Goal: Task Accomplishment & Management: Manage account settings

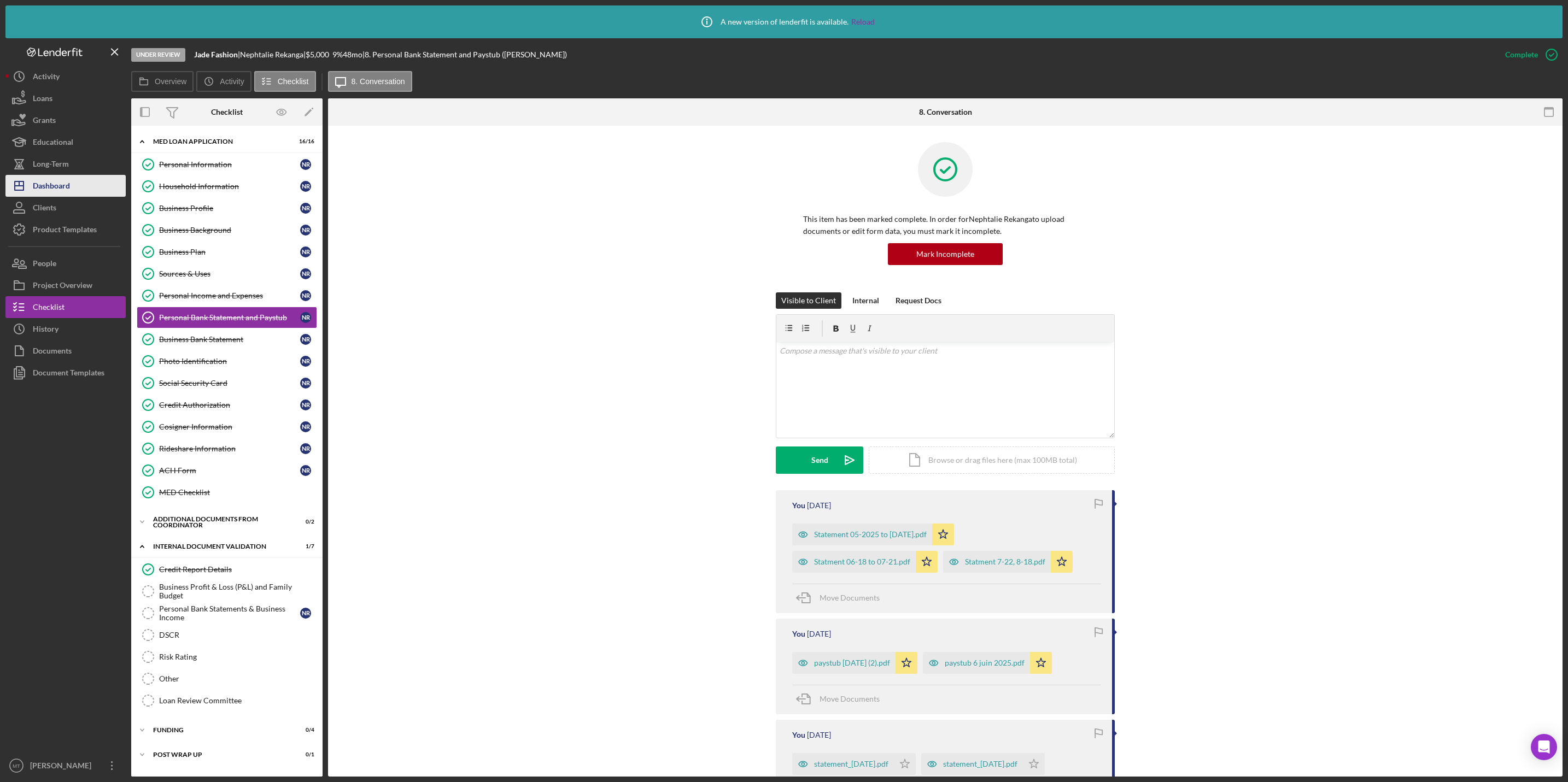
click at [65, 186] on div "Dashboard" at bounding box center [51, 187] width 37 height 25
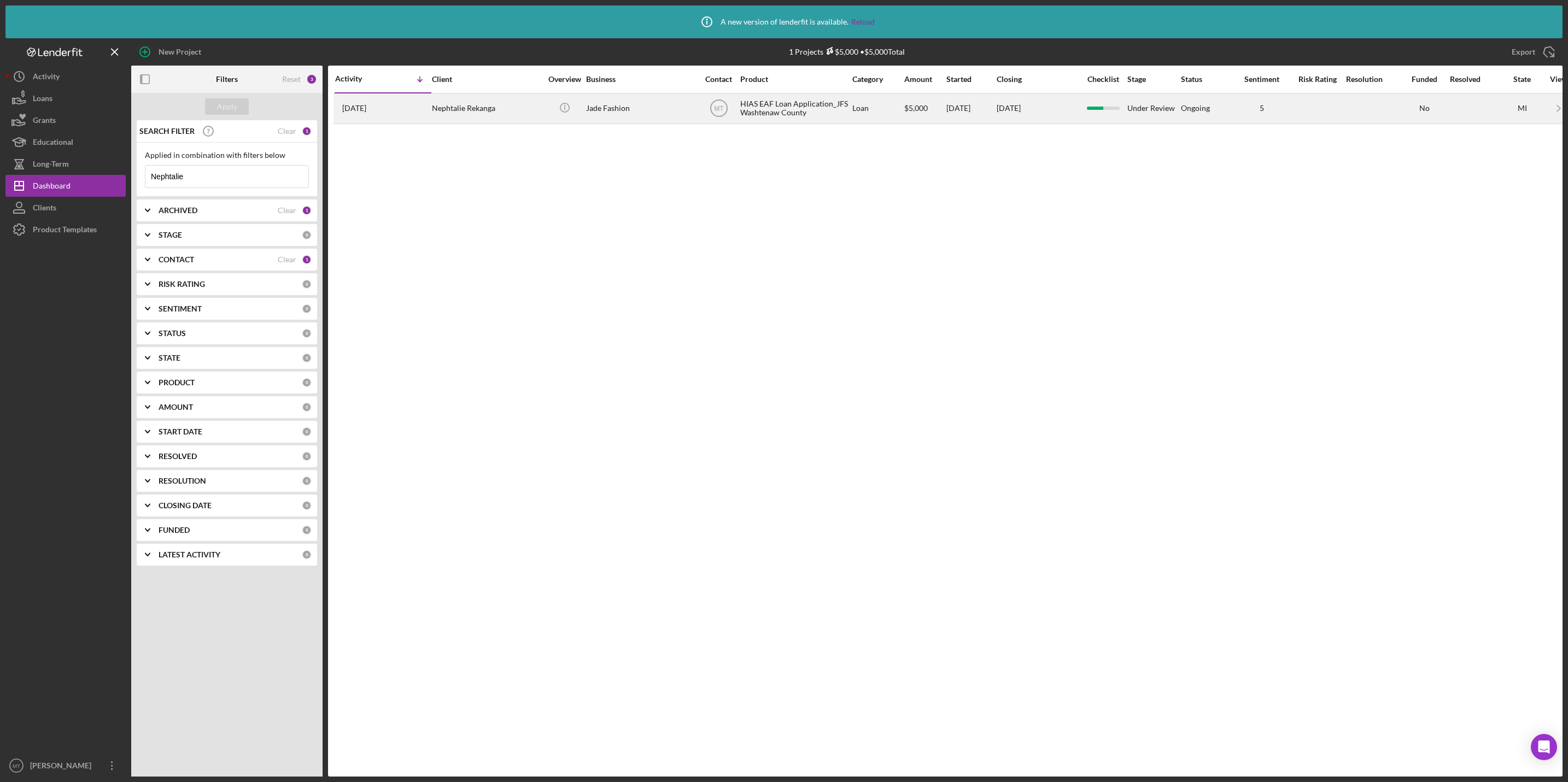
click at [778, 98] on div "HIAS EAF Loan Application_JFS Washtenaw County" at bounding box center [795, 108] width 109 height 29
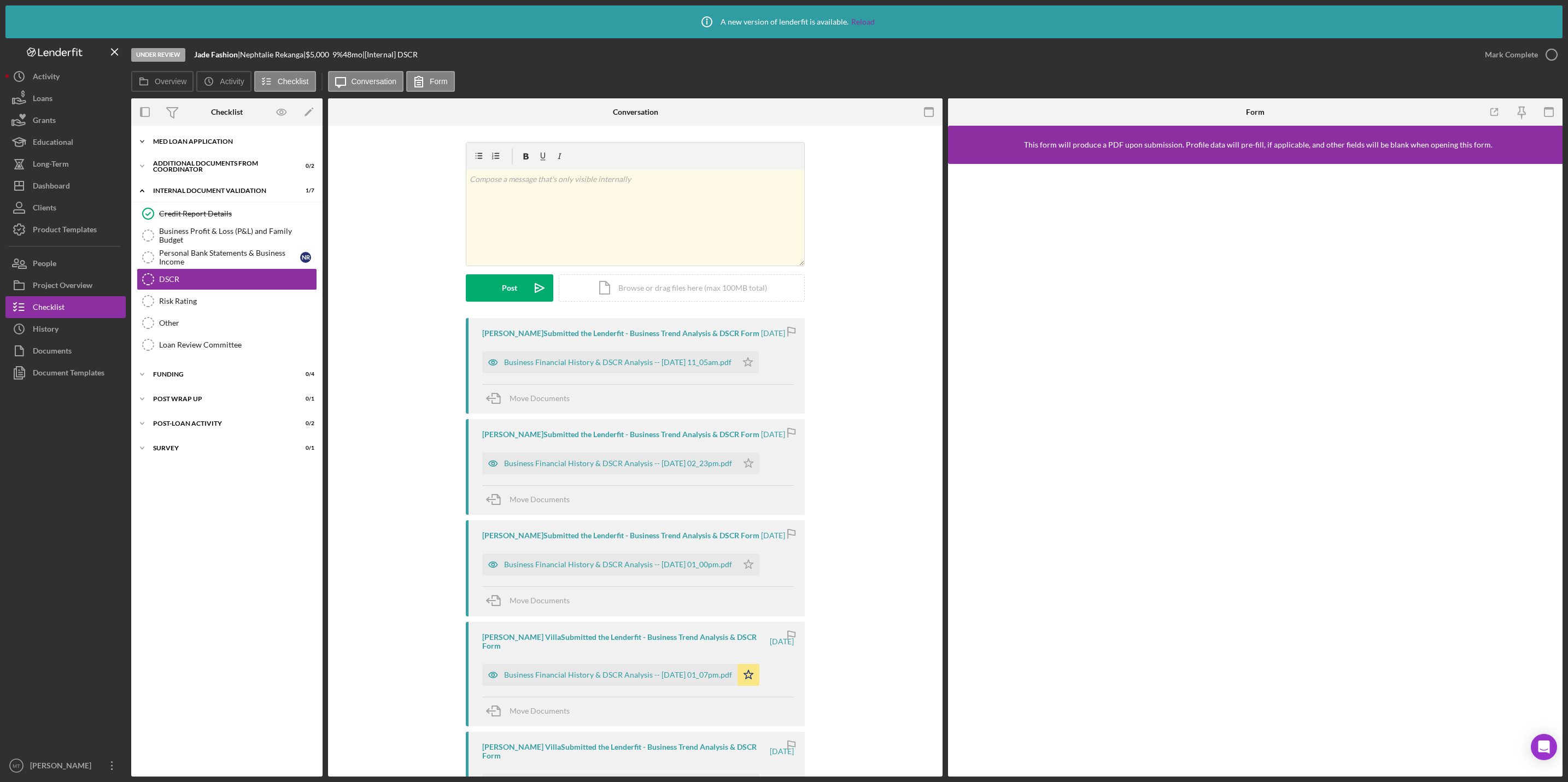
click at [205, 144] on div "MED Loan Application" at bounding box center [231, 141] width 156 height 7
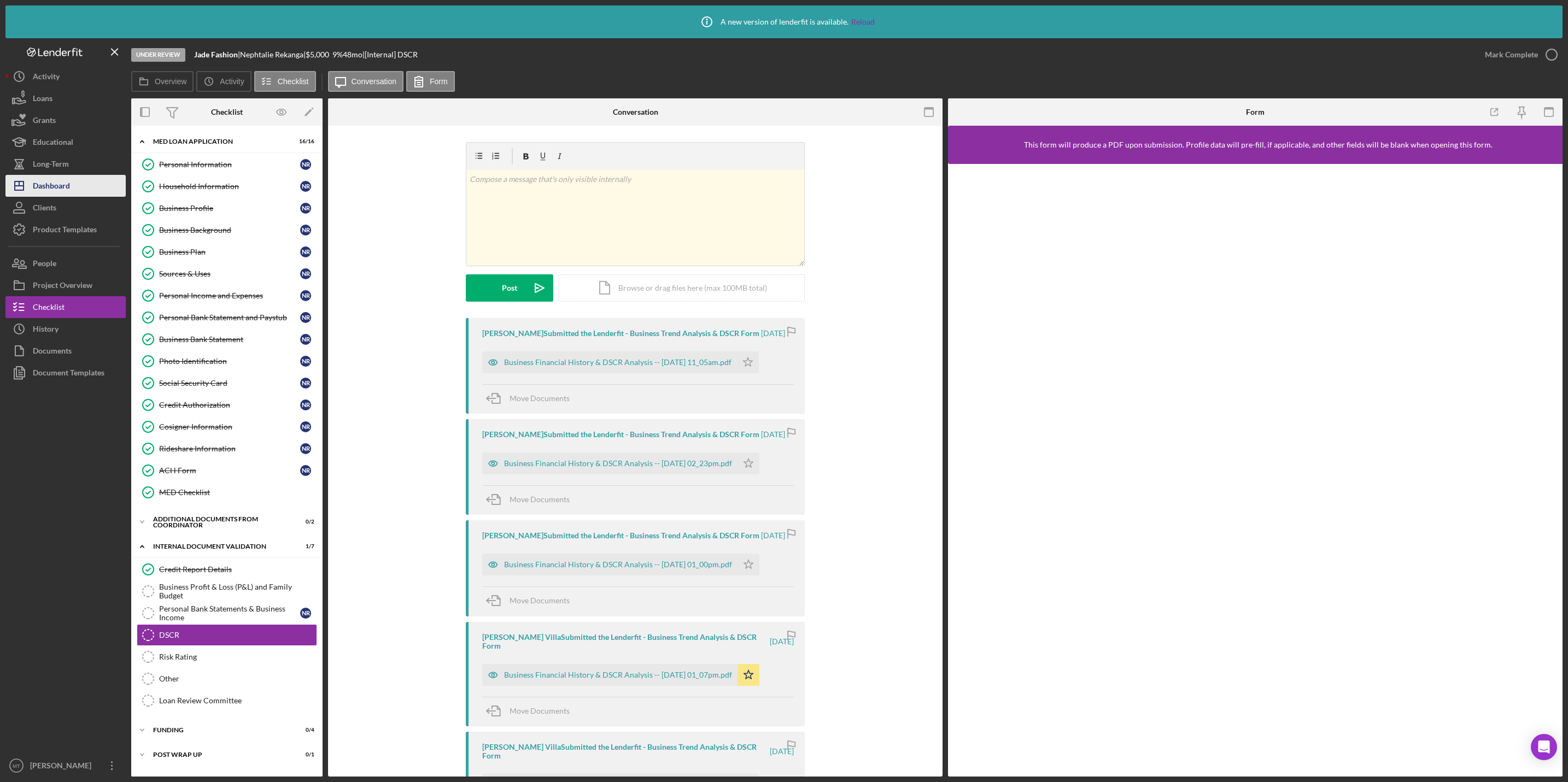
click at [65, 188] on div "Dashboard" at bounding box center [51, 187] width 37 height 25
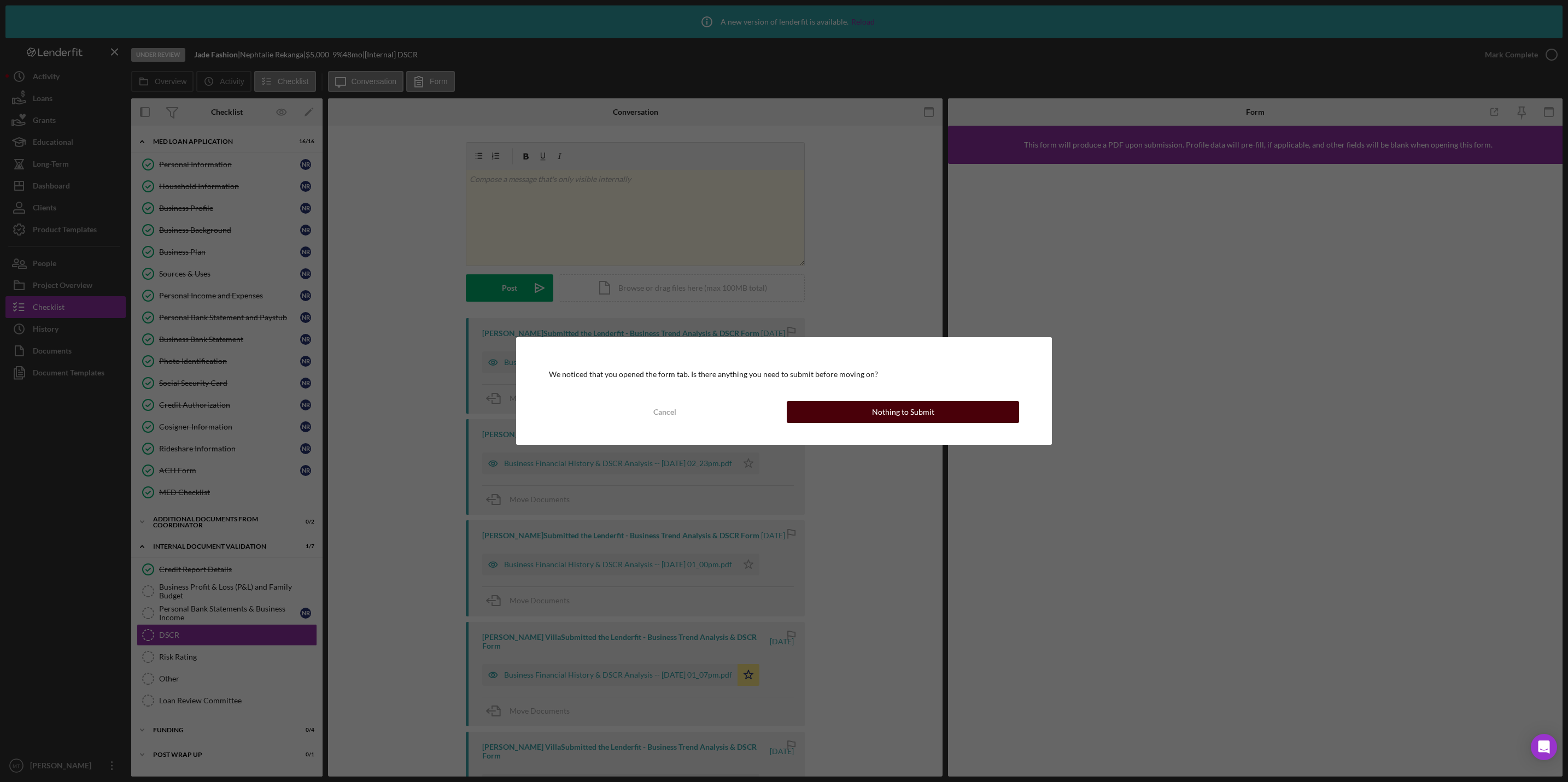
click at [849, 407] on button "Nothing to Submit" at bounding box center [903, 412] width 232 height 22
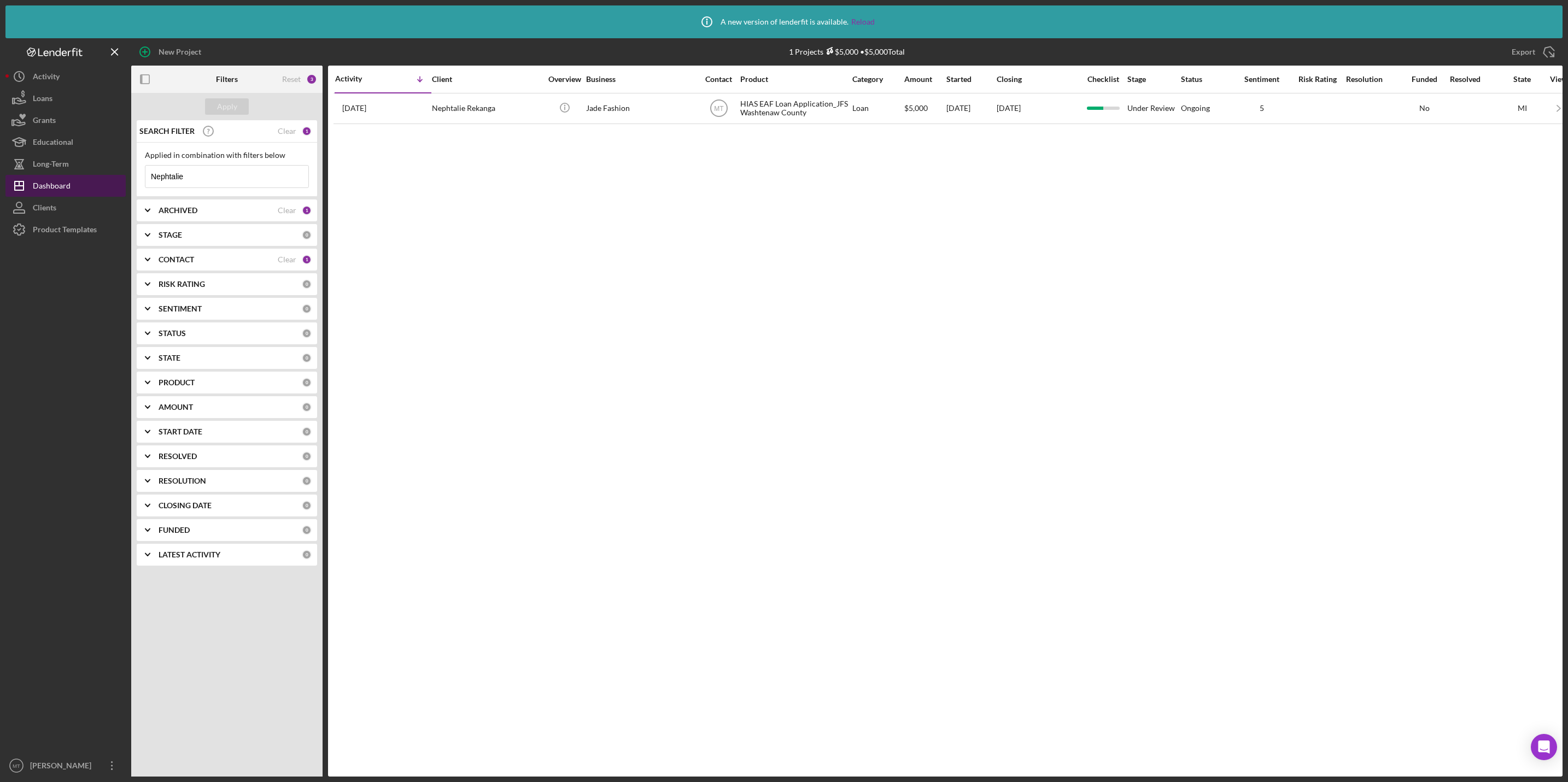
drag, startPoint x: 194, startPoint y: 174, endPoint x: 117, endPoint y: 176, distance: 77.0
click at [117, 176] on div "New Project 1 Projects $5,000 • $5,000 Total Nephtalie Export Icon/Export Filte…" at bounding box center [784, 407] width 1557 height 738
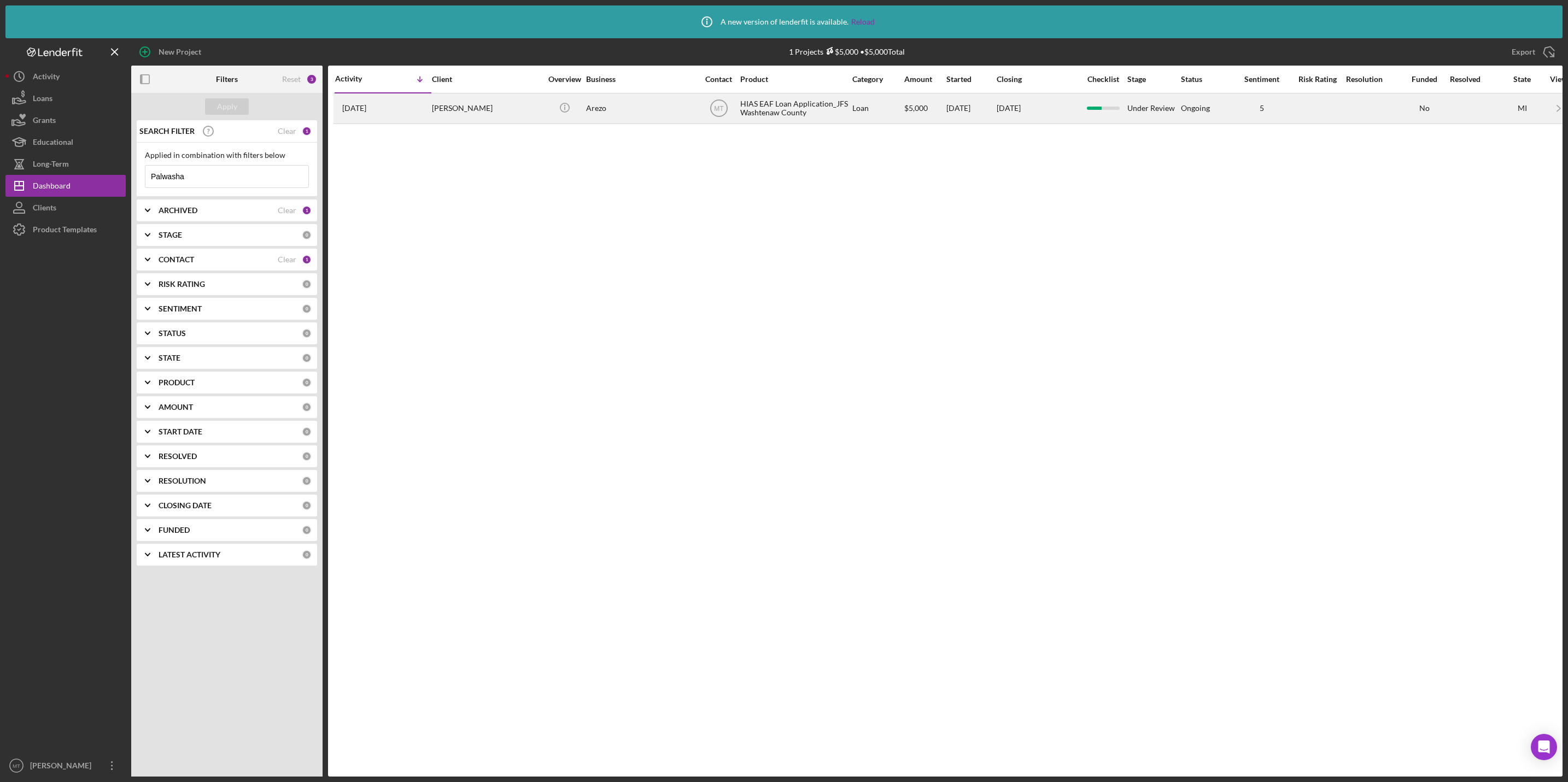
type input "Palwasha"
click at [776, 99] on div "HIAS EAF Loan Application_JFS Washtenaw County" at bounding box center [795, 108] width 109 height 29
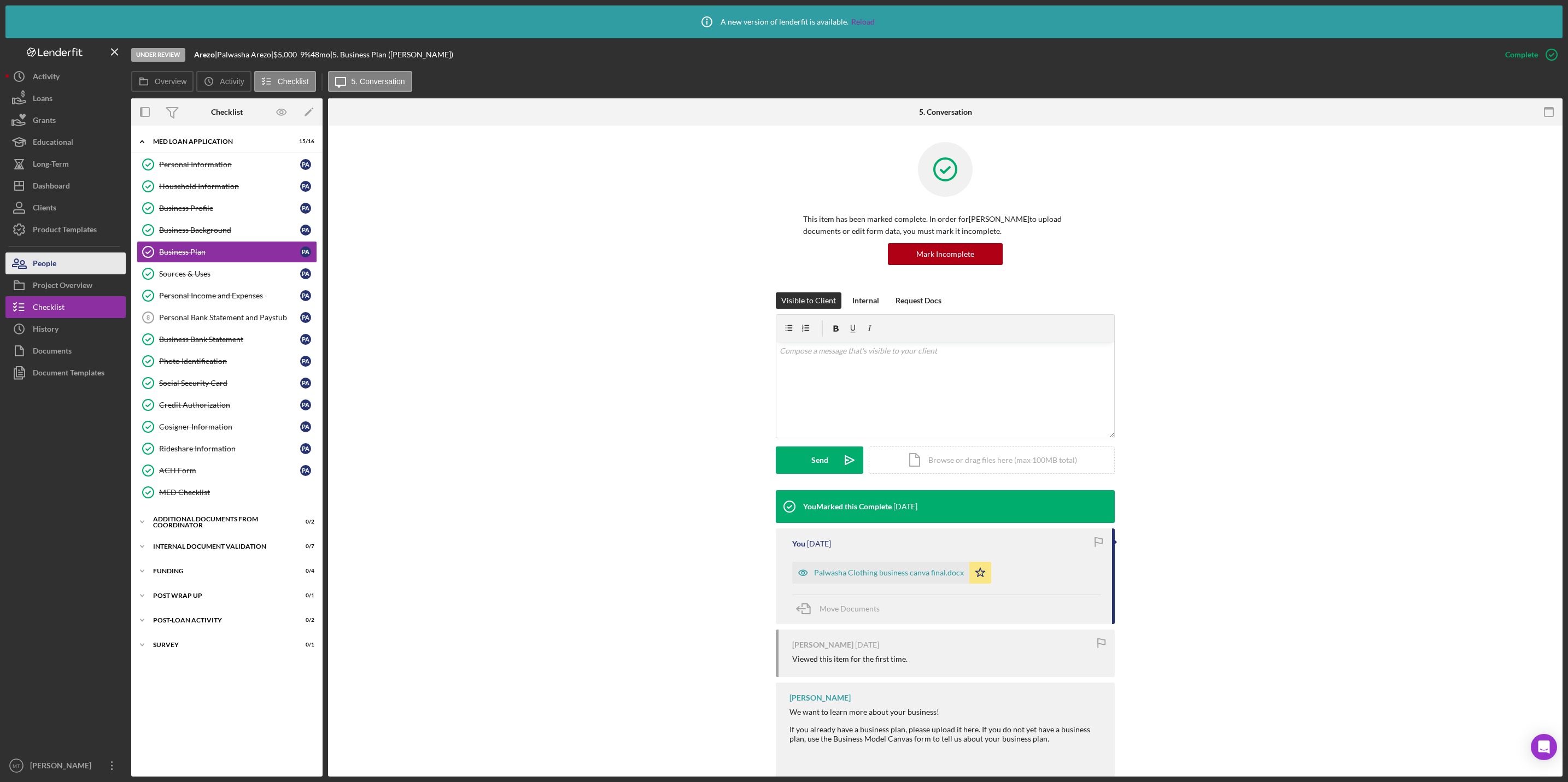
click at [35, 256] on div "People" at bounding box center [44, 264] width 23 height 25
